Goal: Transaction & Acquisition: Purchase product/service

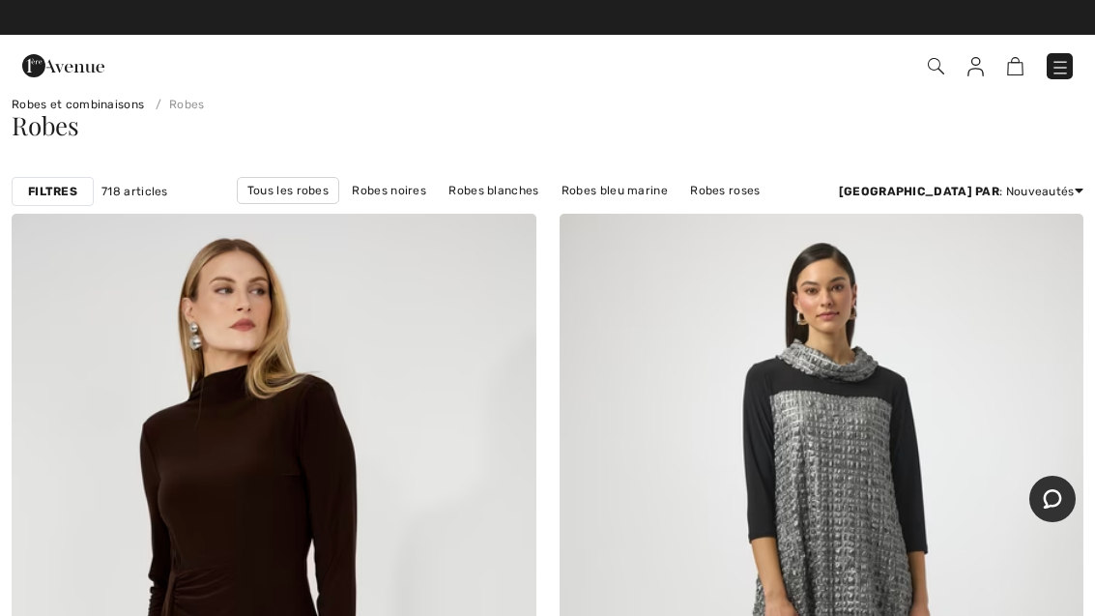
scroll to position [4, 0]
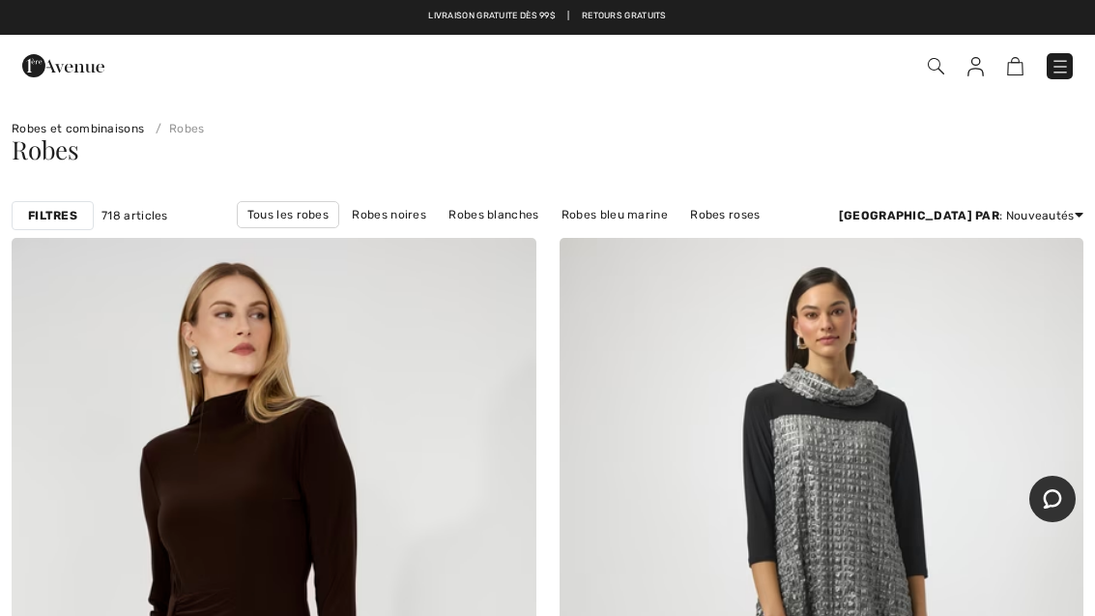
click at [1052, 264] on img at bounding box center [1054, 266] width 17 height 15
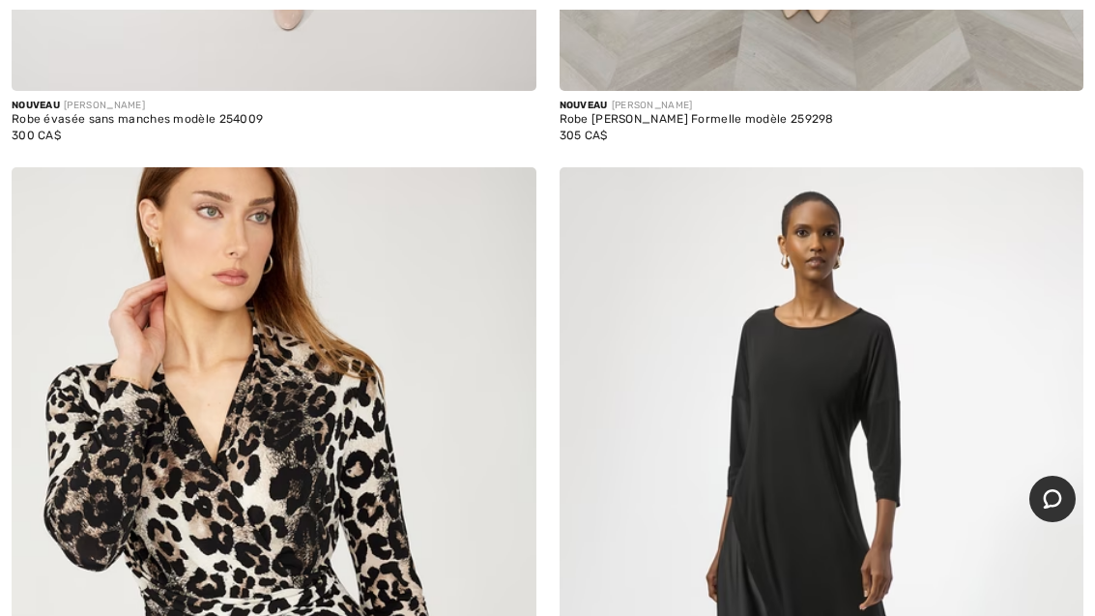
scroll to position [9067, 0]
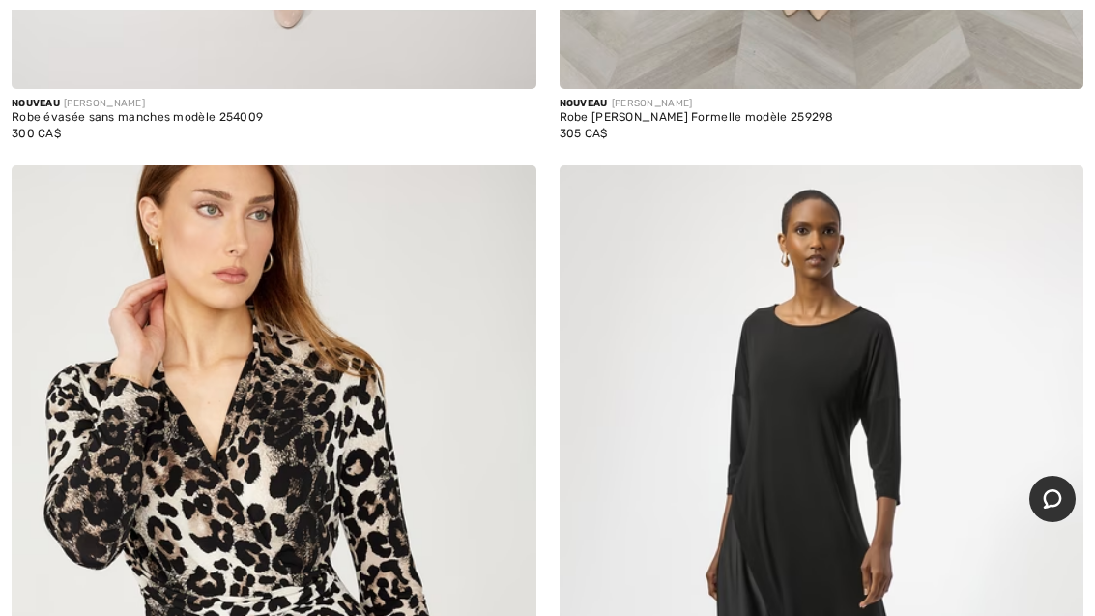
click at [1053, 187] on img at bounding box center [1054, 194] width 17 height 15
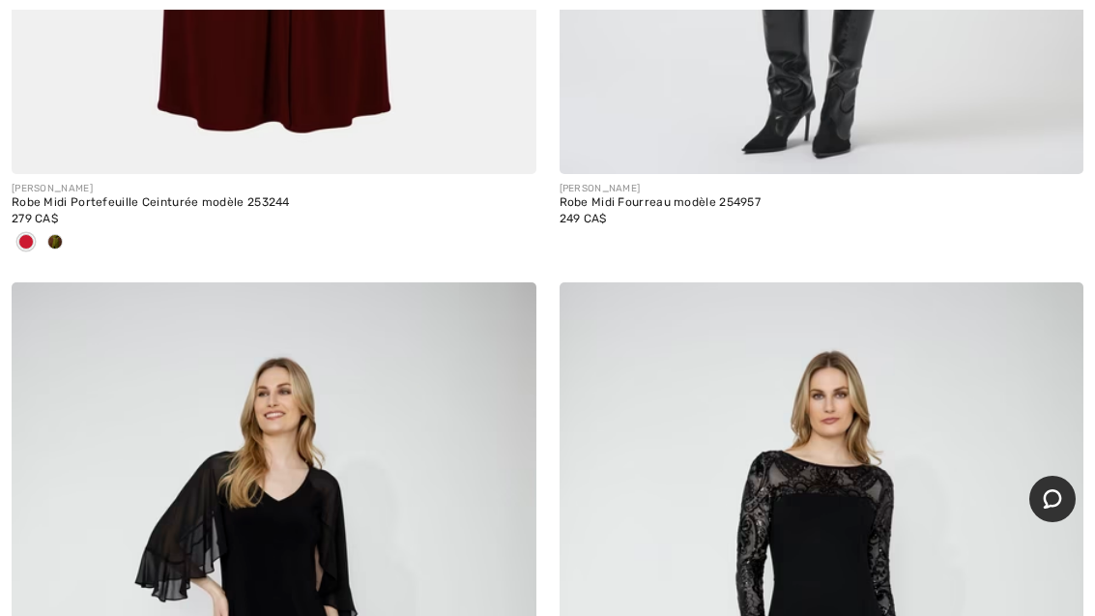
scroll to position [17250, 0]
click at [1060, 303] on img at bounding box center [1054, 310] width 17 height 15
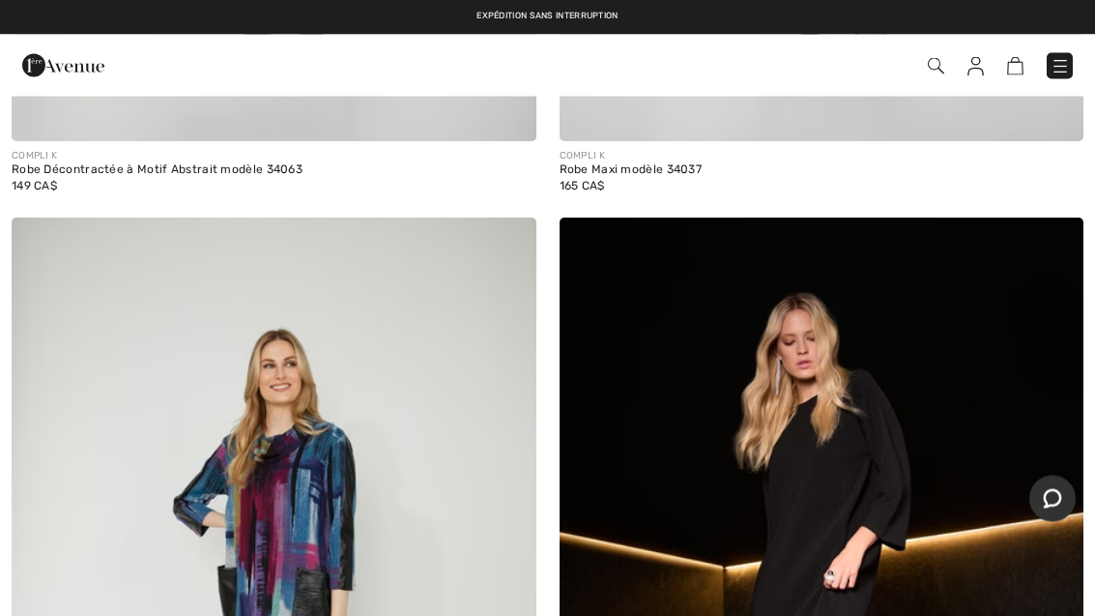
scroll to position [19030, 0]
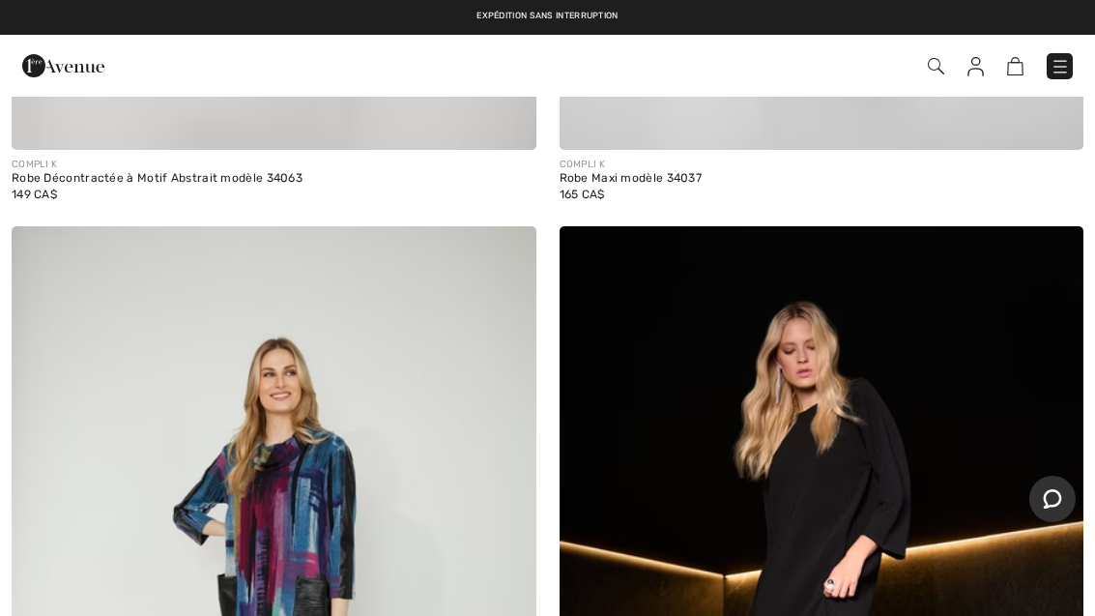
click at [1061, 247] on img at bounding box center [1054, 254] width 17 height 15
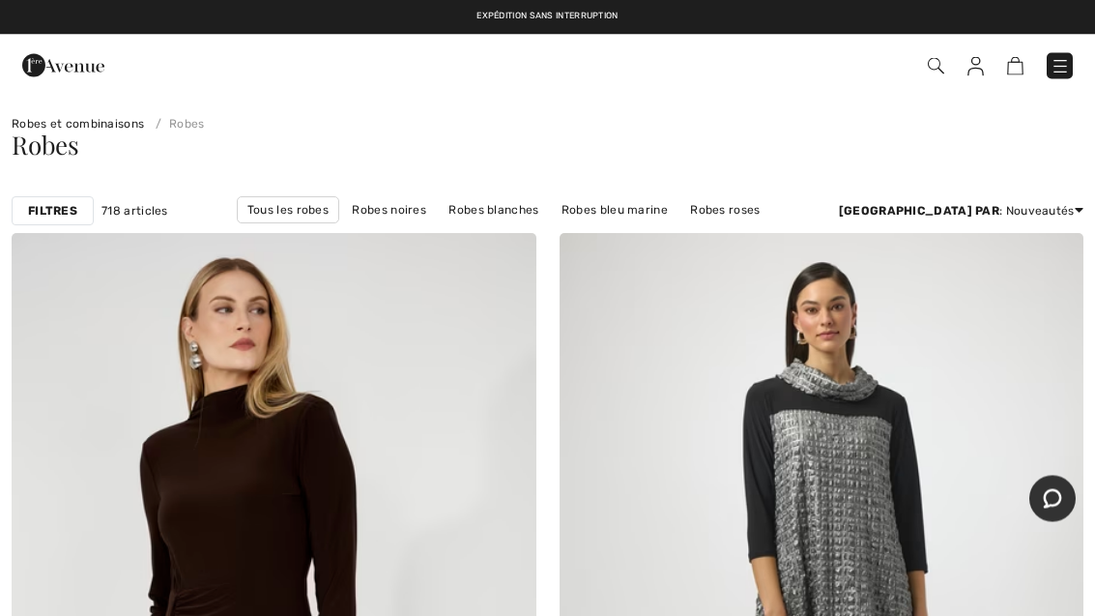
scroll to position [0, 0]
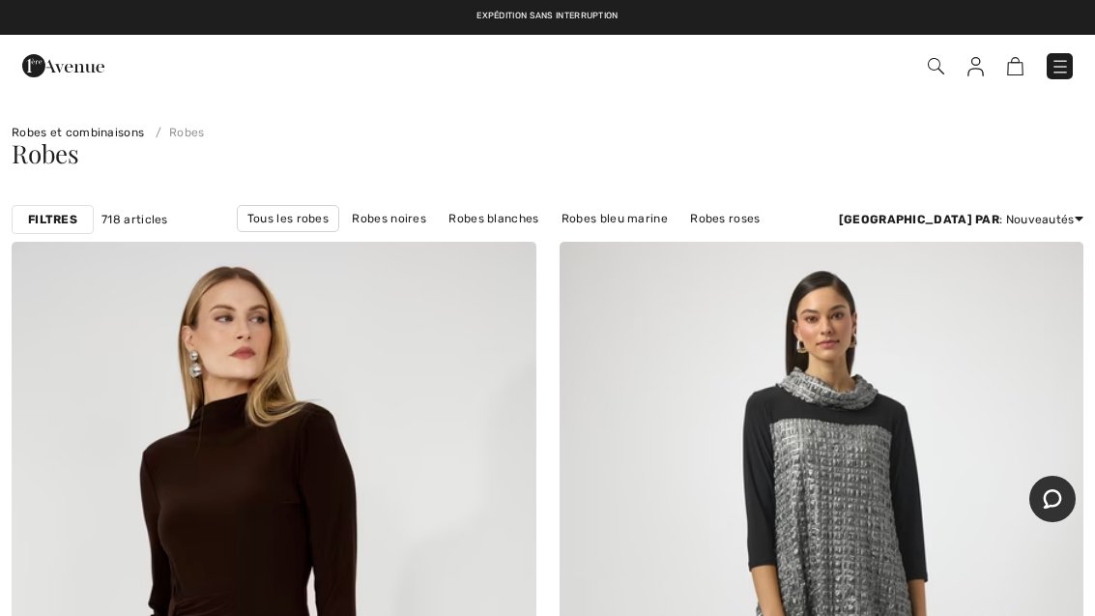
click at [55, 216] on strong "Filtres" at bounding box center [52, 219] width 49 height 17
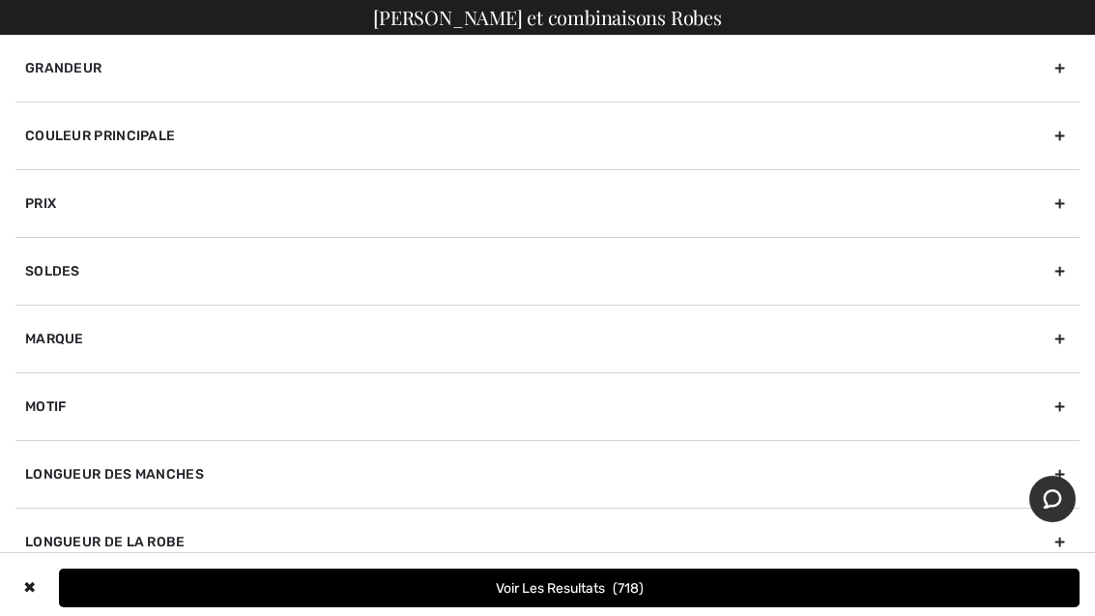
click at [1062, 144] on div "Couleur Principale" at bounding box center [547, 135] width 1064 height 68
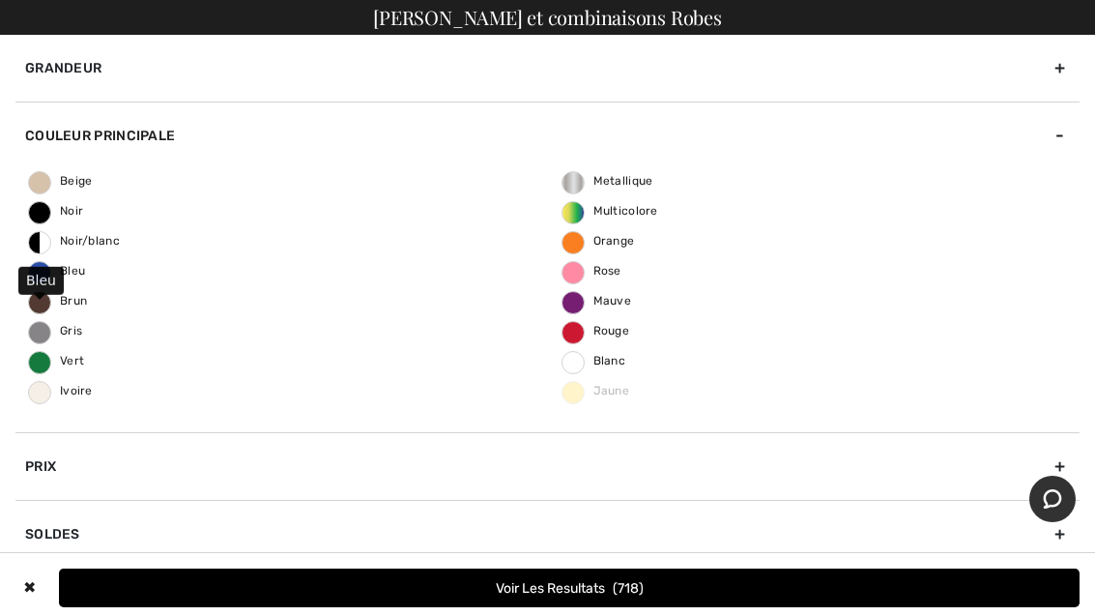
click at [44, 275] on span "Bleu" at bounding box center [57, 271] width 56 height 14
click at [0, 0] on input "Bleu" at bounding box center [0, 0] width 0 height 0
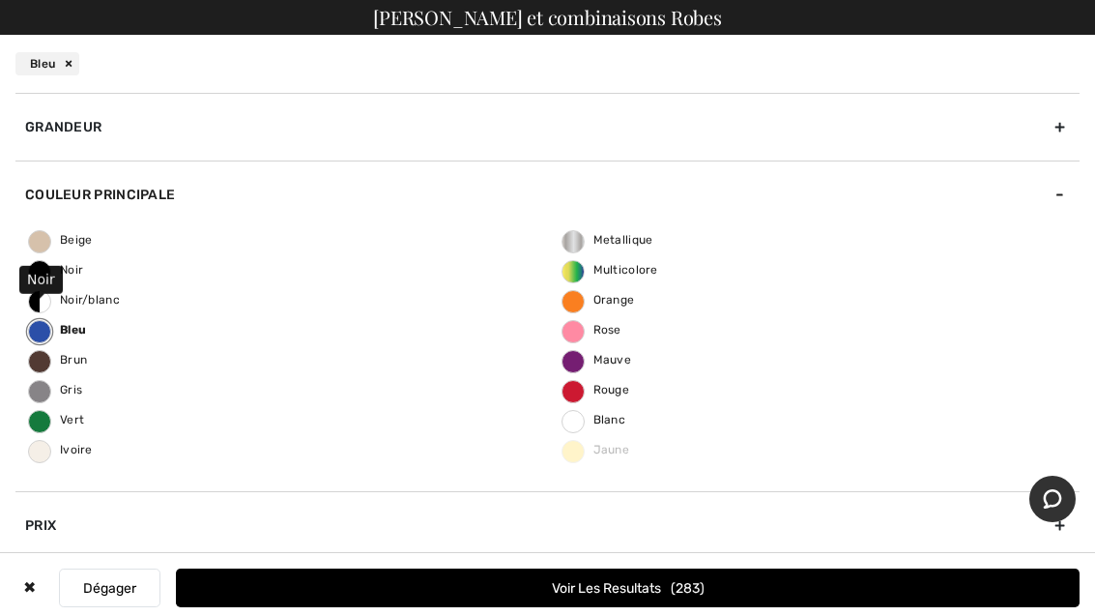
click at [46, 269] on span "Noir" at bounding box center [56, 270] width 54 height 14
click at [0, 0] on input "Noir" at bounding box center [0, 0] width 0 height 0
click at [575, 358] on span "Mauve" at bounding box center [597, 360] width 70 height 14
click at [0, 0] on input "Mauve" at bounding box center [0, 0] width 0 height 0
click at [1056, 131] on div "Grandeur" at bounding box center [547, 127] width 1064 height 68
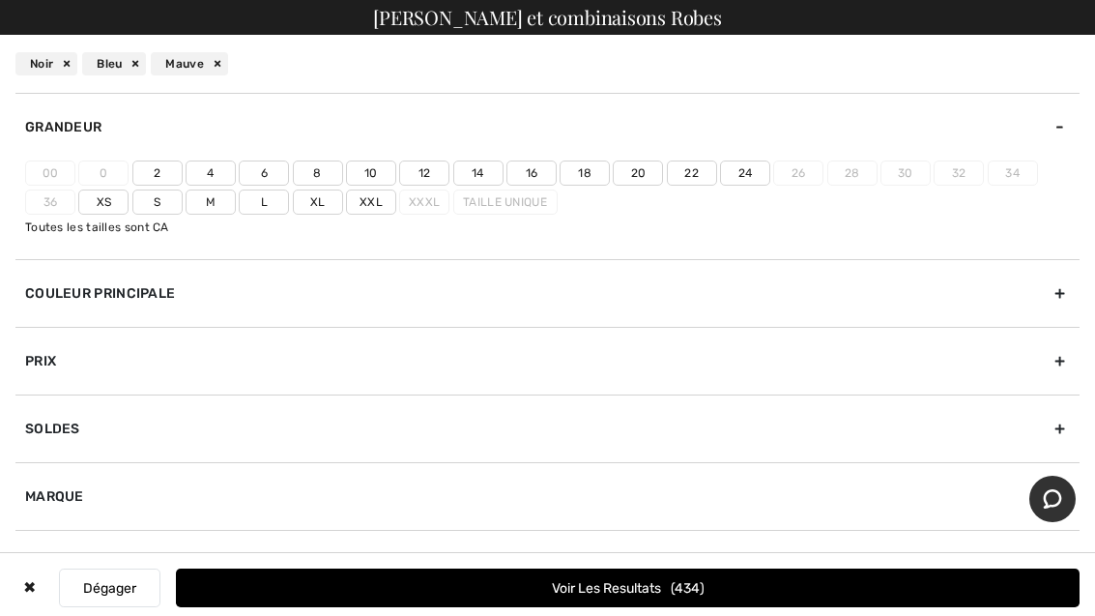
click at [589, 171] on label "18" at bounding box center [585, 172] width 50 height 25
click at [0, 0] on input"] "18" at bounding box center [0, 0] width 0 height 0
click at [641, 176] on label "20" at bounding box center [638, 172] width 50 height 25
click at [0, 0] on input"] "20" at bounding box center [0, 0] width 0 height 0
click at [589, 172] on label "18" at bounding box center [585, 172] width 50 height 25
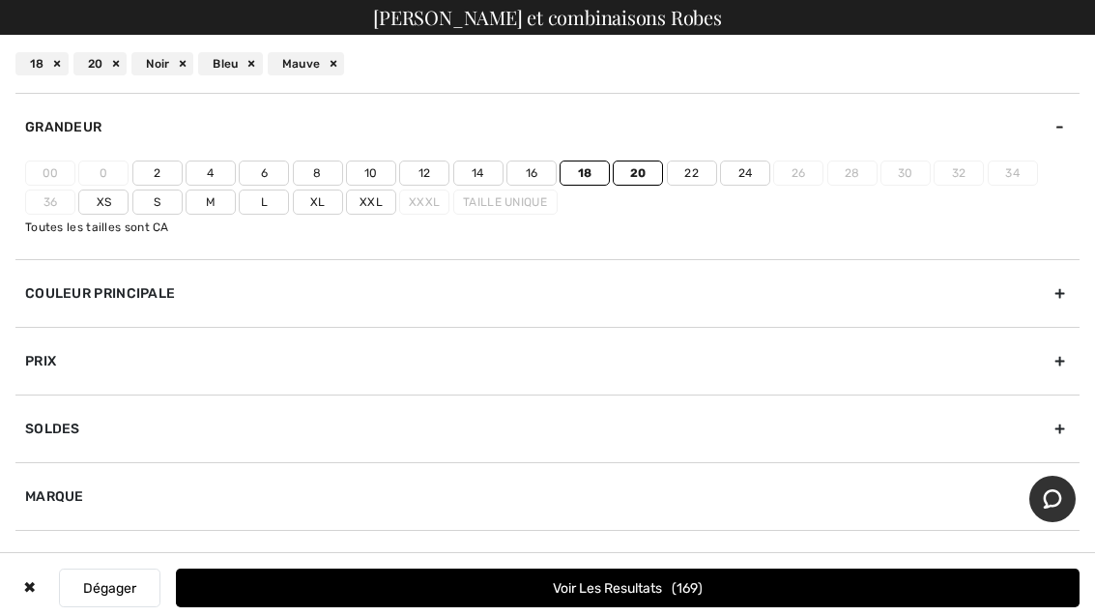
click at [0, 0] on input"] "18" at bounding box center [0, 0] width 0 height 0
click at [588, 173] on label "18" at bounding box center [585, 172] width 50 height 25
click at [0, 0] on input"] "18" at bounding box center [0, 0] width 0 height 0
click at [644, 600] on button "Voir les resultats 169" at bounding box center [628, 587] width 904 height 39
